Goal: Communication & Community: Ask a question

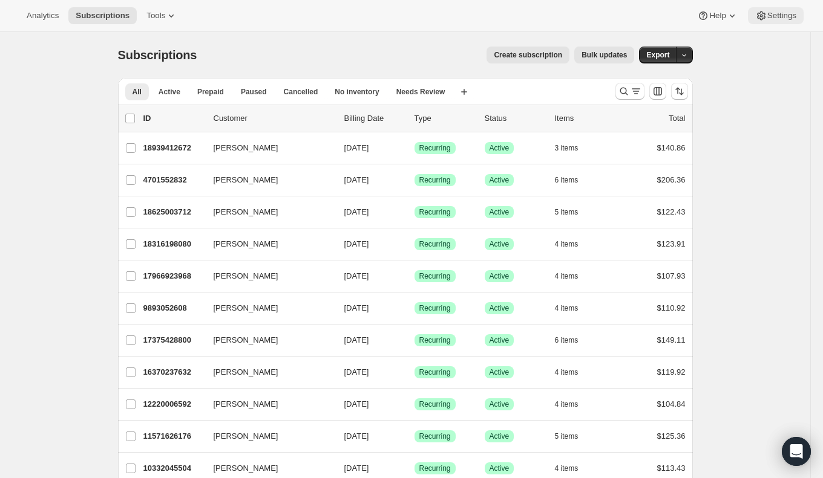
click at [770, 22] on button "Settings" at bounding box center [776, 15] width 56 height 17
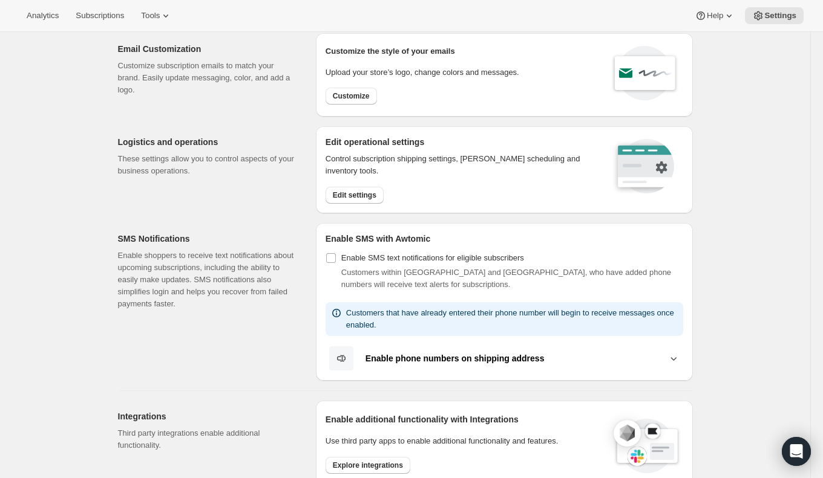
scroll to position [45, 0]
click at [362, 192] on span "Edit settings" at bounding box center [355, 195] width 44 height 10
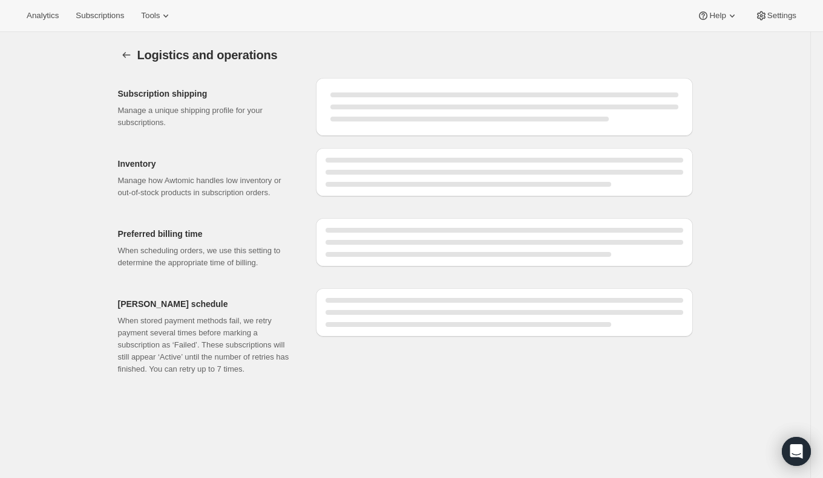
select select "09:00"
select select "PM"
select select "DAY"
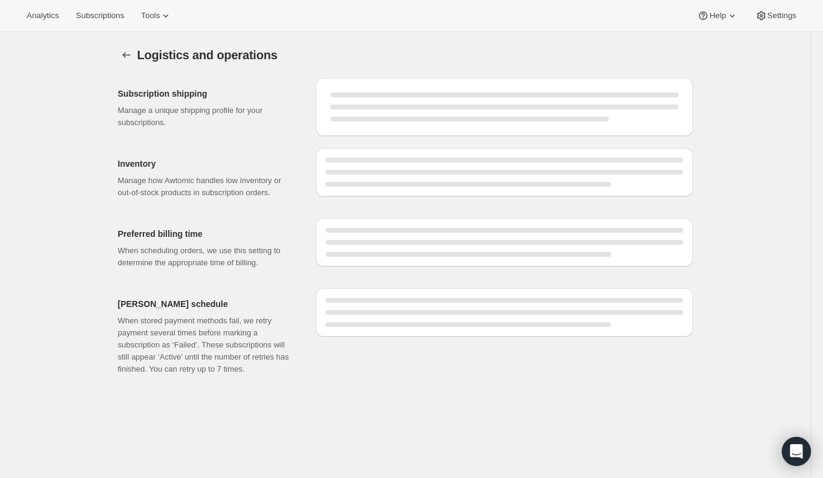
select select "DAY"
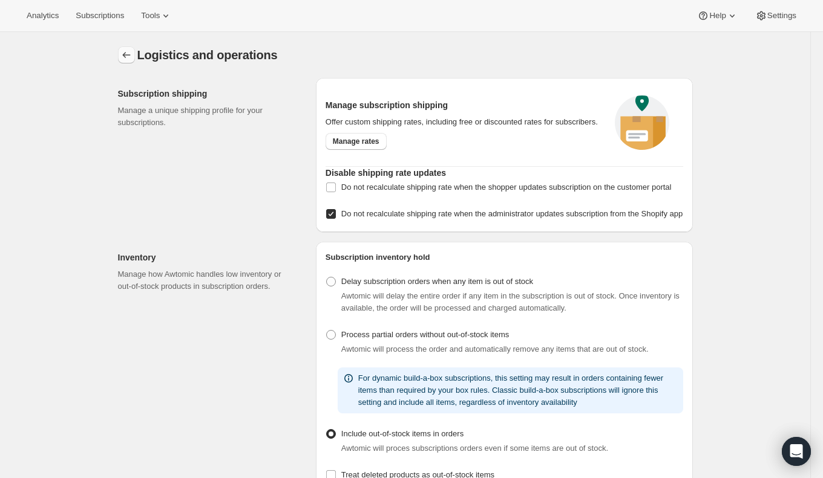
click at [125, 59] on icon "Settings" at bounding box center [126, 55] width 12 height 12
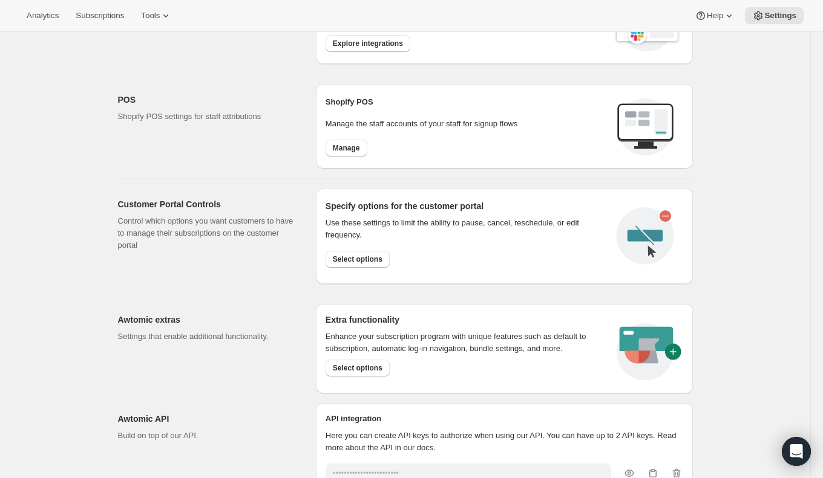
scroll to position [541, 0]
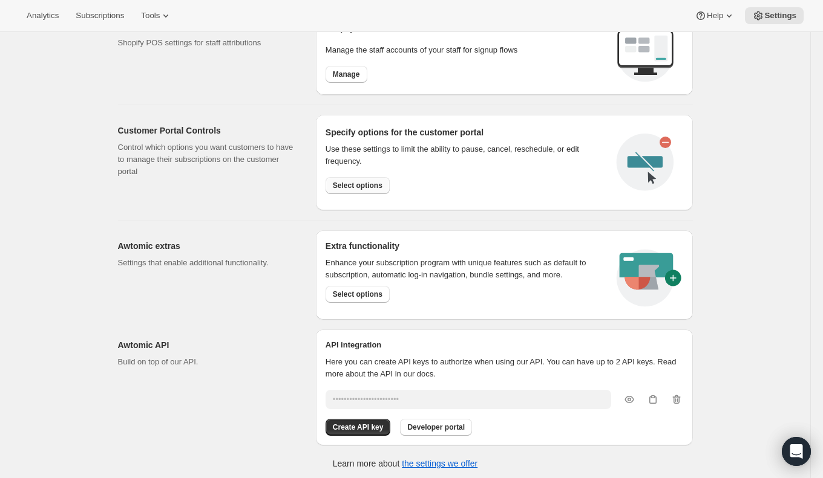
click at [371, 177] on button "Select options" at bounding box center [357, 185] width 64 height 17
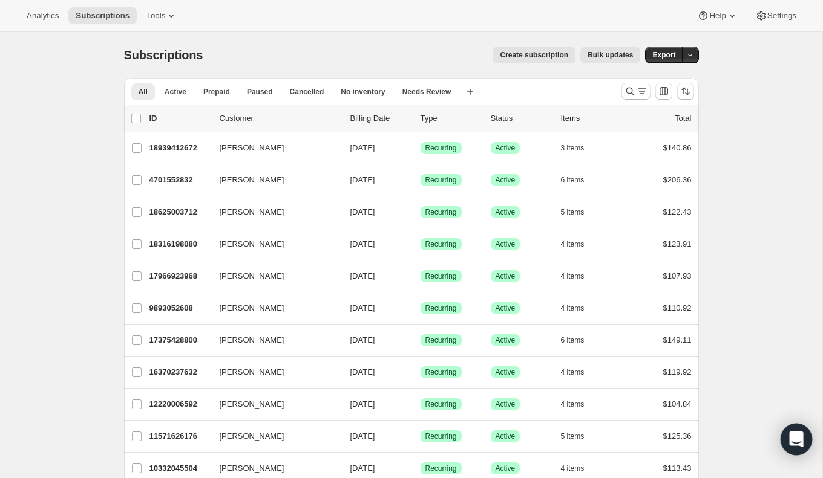
click at [803, 437] on div "Open Intercom Messenger" at bounding box center [796, 440] width 32 height 32
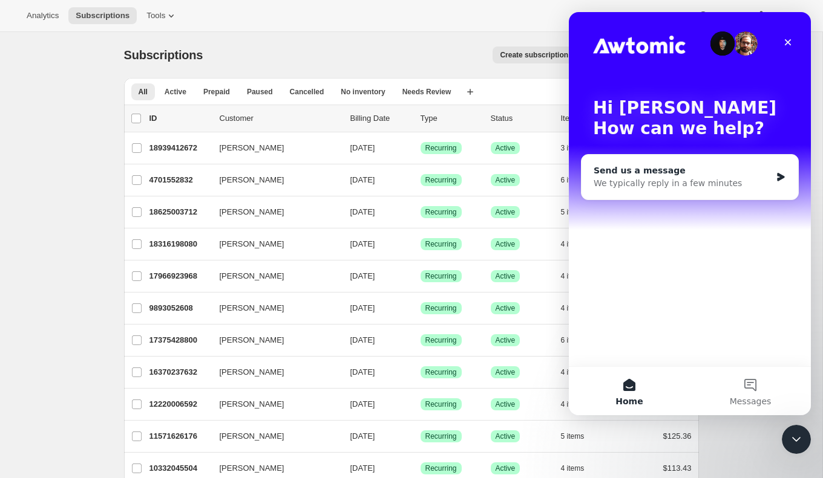
click at [660, 165] on div "Send us a message" at bounding box center [681, 171] width 177 height 13
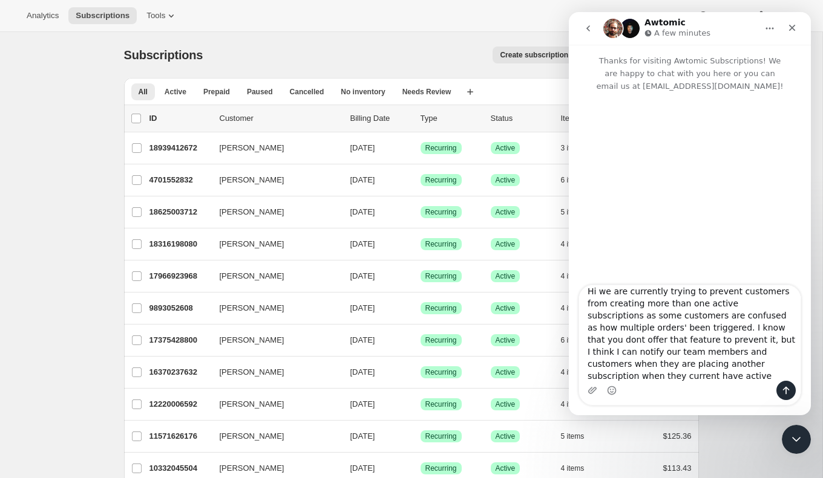
scroll to position [19, 0]
type textarea "Hi we are currently trying to prevent customers from creating more than one act…"
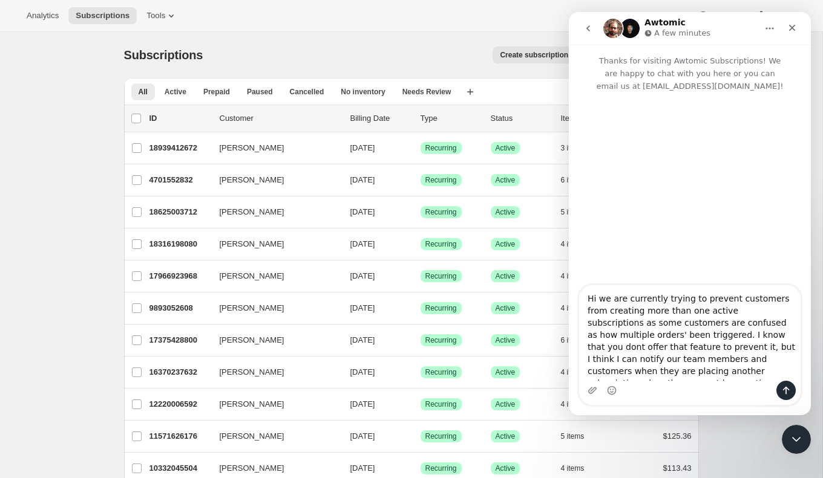
drag, startPoint x: 689, startPoint y: 374, endPoint x: 540, endPoint y: 155, distance: 265.6
click at [569, 155] on html "Awtomic A few minutes Thanks for visiting Awtomic Subscriptions! We are happy t…" at bounding box center [690, 213] width 242 height 403
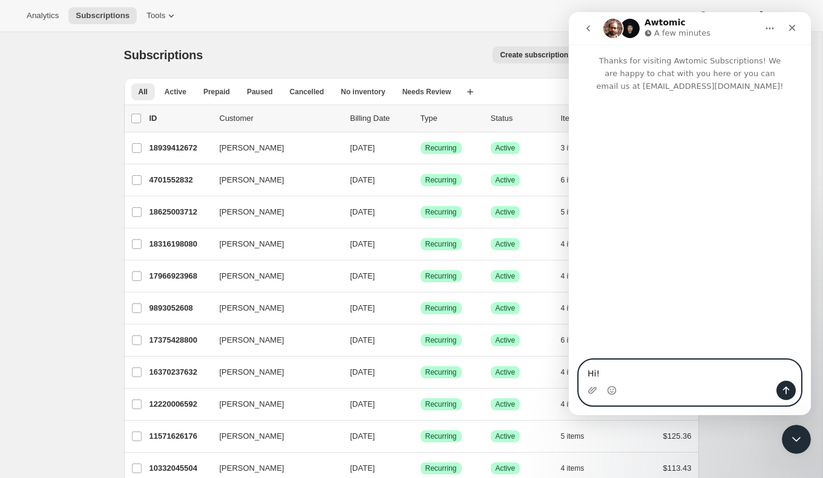
paste textarea "We’re currently trying to prevent customers from creating more than one active …"
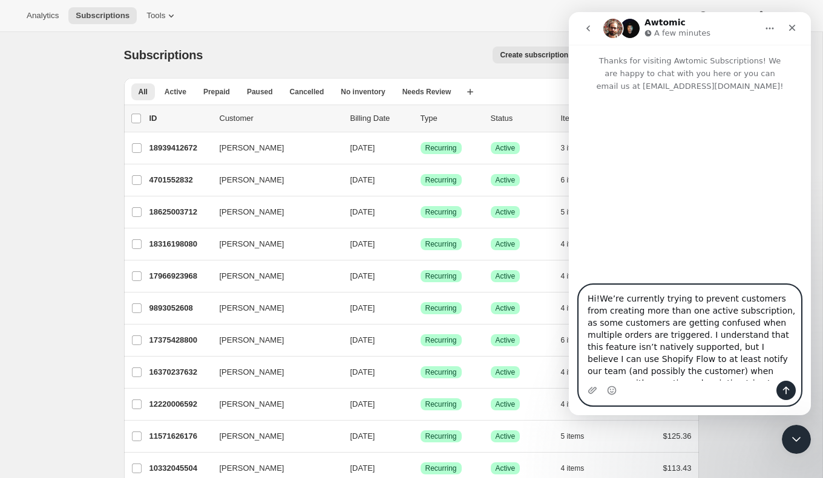
scroll to position [44, 0]
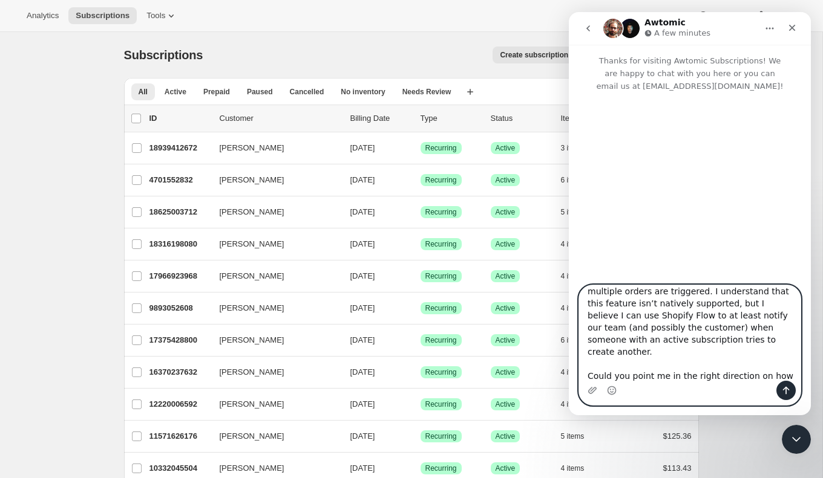
click at [611, 356] on textarea "Hi!We’re currently trying to prevent customers from creating more than one acti…" at bounding box center [689, 333] width 221 height 96
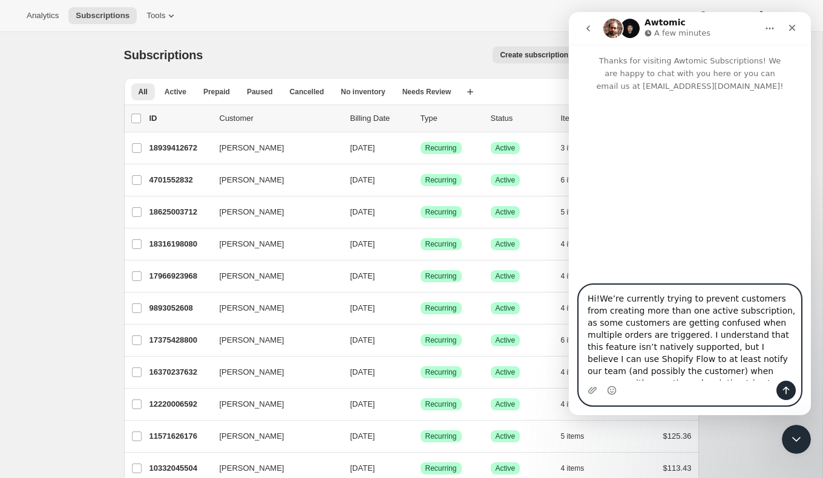
drag, startPoint x: 598, startPoint y: 299, endPoint x: 604, endPoint y: 300, distance: 6.1
click at [598, 299] on textarea "Hi!We’re currently trying to prevent customers from creating more than one acti…" at bounding box center [689, 333] width 221 height 96
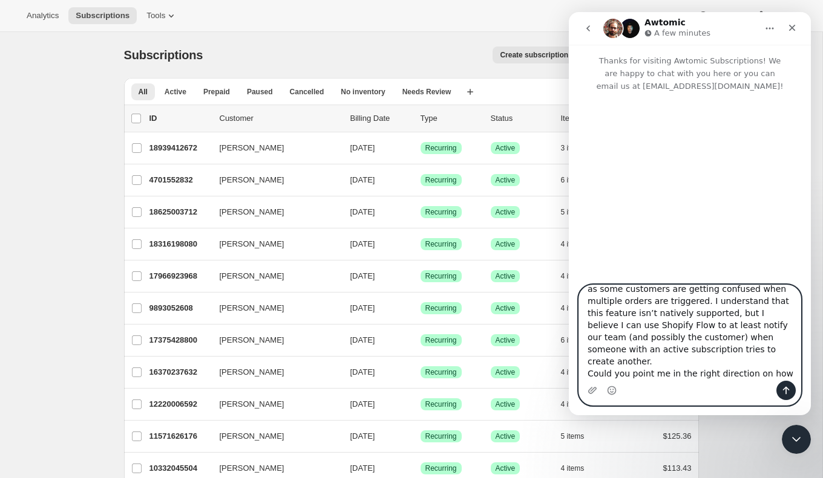
type textarea "Hi! We’re currently trying to prevent customers from creating more than one act…"
click at [783, 390] on icon "Send a message…" at bounding box center [786, 391] width 7 height 8
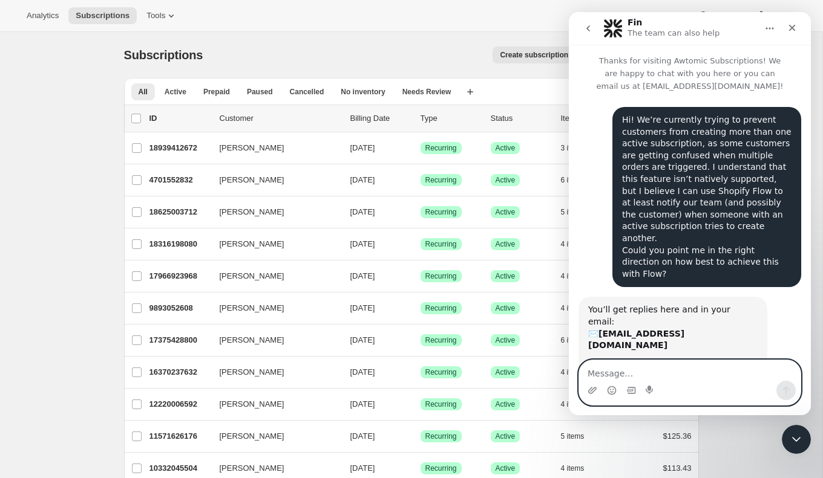
scroll to position [5, 0]
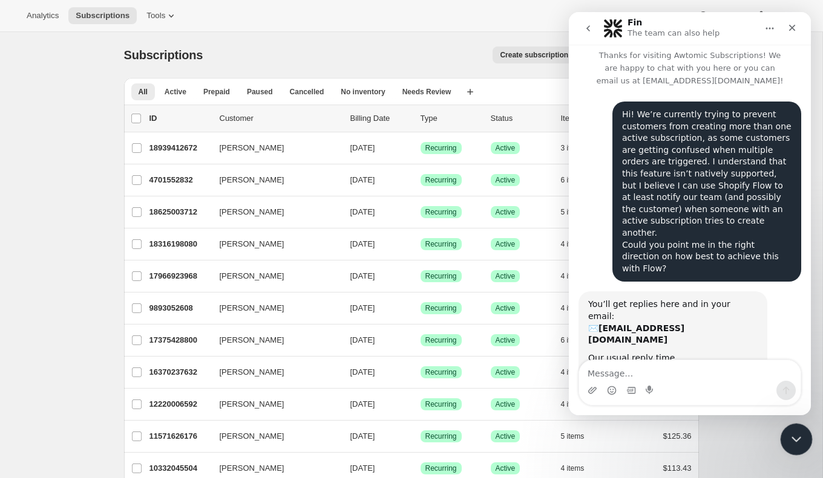
click at [803, 454] on body "Analytics Subscriptions Tools Help Settings Skip to content Subscriptions. This…" at bounding box center [411, 239] width 823 height 478
click at [796, 442] on icon "Close Intercom Messenger" at bounding box center [794, 438] width 15 height 15
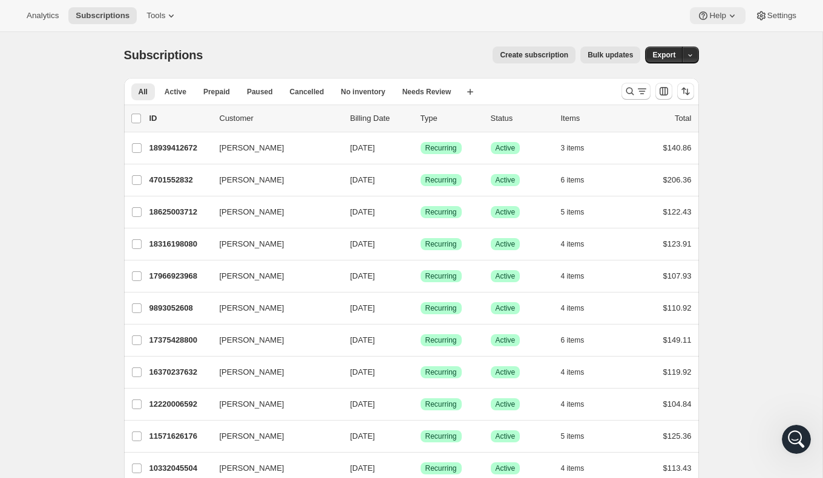
click at [726, 19] on icon at bounding box center [732, 16] width 12 height 12
click at [722, 65] on span "Help Center" at bounding box center [714, 60] width 42 height 9
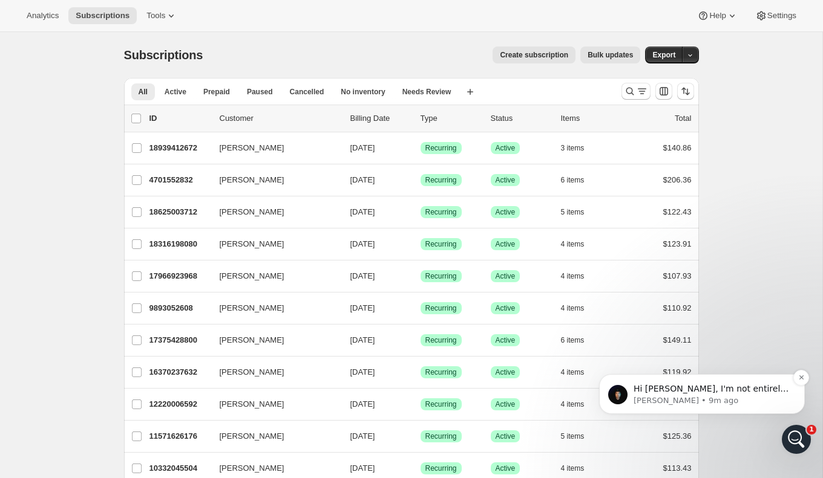
click at [751, 394] on p "Hi Tim, I'm not entirely sure how to accomplish this, but I'll leave this threa…" at bounding box center [711, 389] width 156 height 12
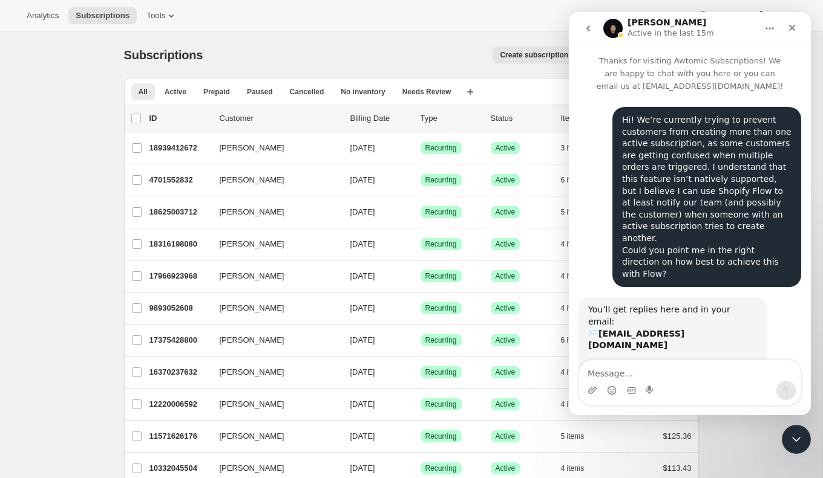
scroll to position [2, 0]
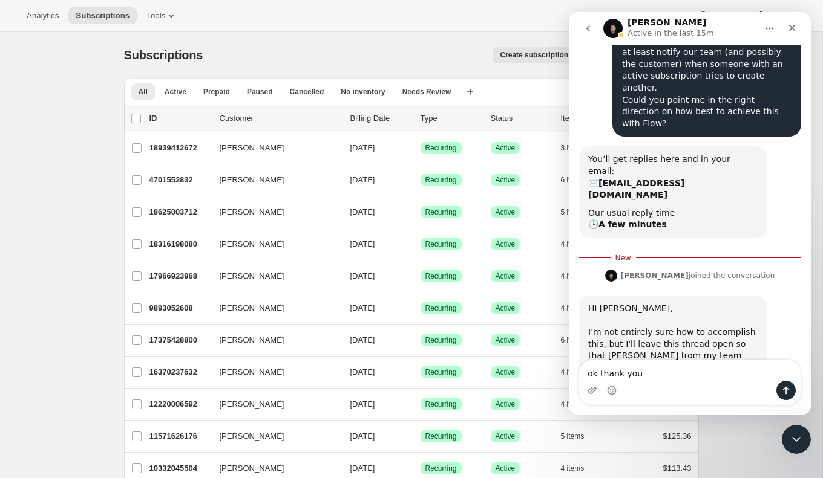
type textarea "ok thank you!"
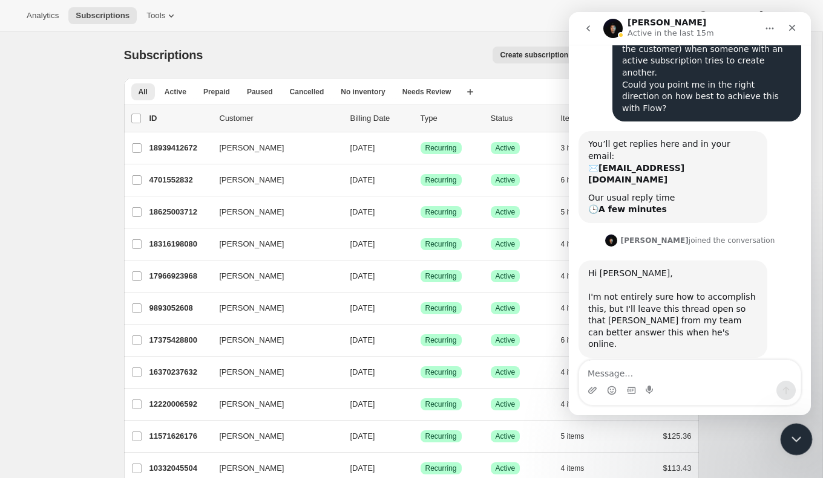
drag, startPoint x: 795, startPoint y: 443, endPoint x: 1433, endPoint y: 786, distance: 724.1
click at [795, 445] on div "Close Intercom Messenger" at bounding box center [794, 437] width 29 height 29
